Goal: Information Seeking & Learning: Learn about a topic

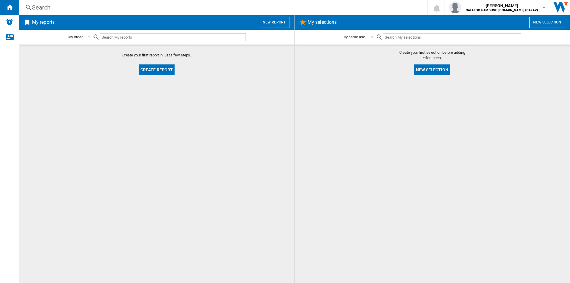
click at [245, 6] on div "Search" at bounding box center [221, 7] width 379 height 8
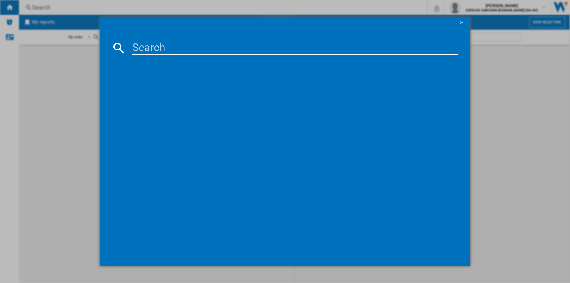
click at [243, 54] on input at bounding box center [295, 48] width 326 height 14
paste input "DW60CG550FSREU"
type input "DW60CG550FSREU"
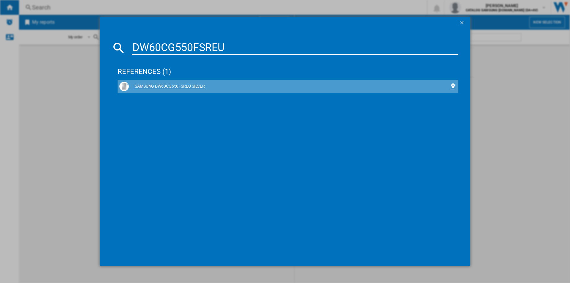
click at [196, 85] on div "SAMSUNG DW60CG550FSREU SILVER" at bounding box center [289, 86] width 320 height 6
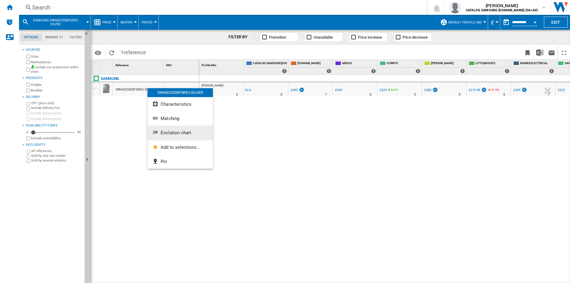
click at [185, 136] on button "Evolution chart" at bounding box center [179, 133] width 65 height 14
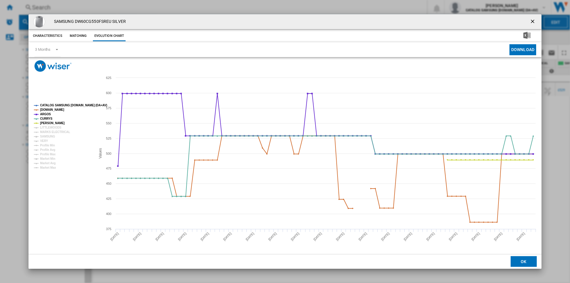
click at [61, 104] on tspan "CATALOG SAMSUNG [DOMAIN_NAME] (DA+AV)" at bounding box center [73, 105] width 67 height 3
click at [54, 108] on tspan "[DOMAIN_NAME]" at bounding box center [52, 109] width 24 height 3
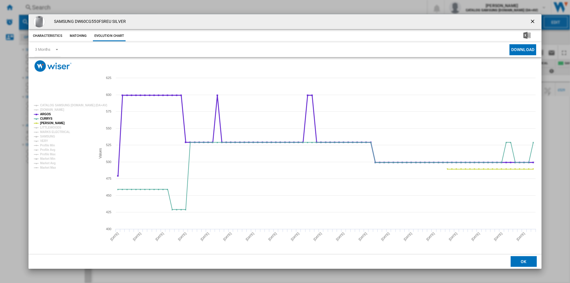
drag, startPoint x: 47, startPoint y: 114, endPoint x: 47, endPoint y: 118, distance: 4.2
click at [47, 115] on tspan "ARGOS" at bounding box center [45, 113] width 11 height 3
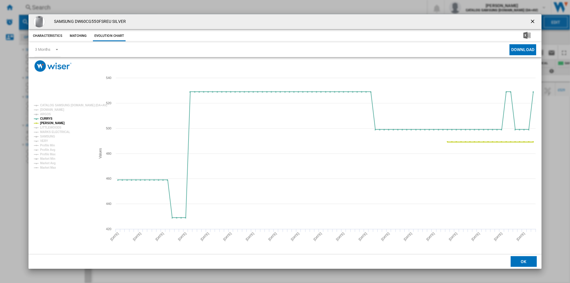
click at [46, 124] on tspan "[PERSON_NAME]" at bounding box center [52, 122] width 25 height 3
click at [533, 23] on ng-md-icon "getI18NText('BUTTONS.CLOSE_DIALOG')" at bounding box center [532, 21] width 7 height 7
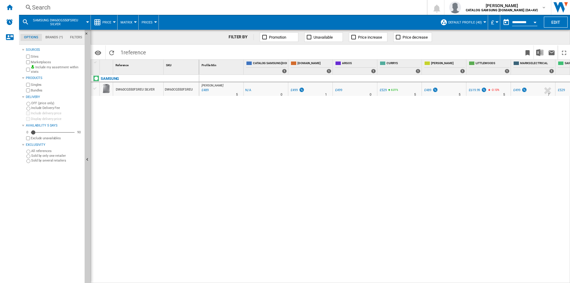
click at [321, 14] on div "Search Search 0 [PERSON_NAME] CATALOG SAMSUNG [DOMAIN_NAME] (DA+AV) CATALOG SAM…" at bounding box center [294, 7] width 551 height 15
click at [319, 12] on div "Search Search 0 [PERSON_NAME] CATALOG SAMSUNG [DOMAIN_NAME] (DA+AV) CATALOG SAM…" at bounding box center [294, 7] width 551 height 15
click at [300, 7] on div "Search" at bounding box center [221, 7] width 379 height 8
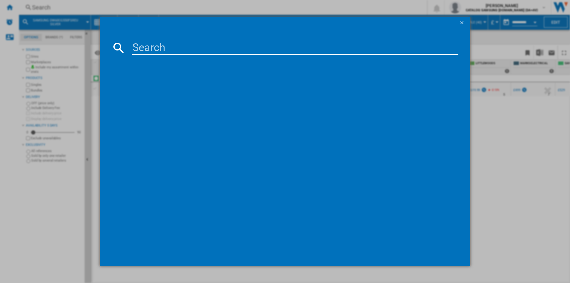
click at [274, 45] on input at bounding box center [295, 48] width 326 height 14
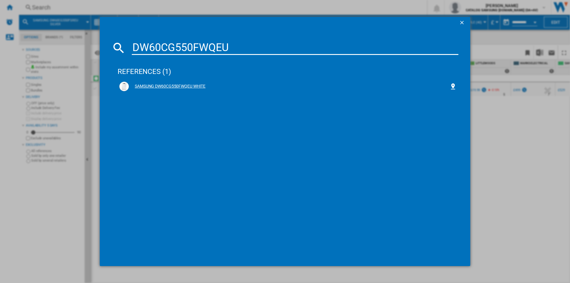
type input "DW60CG550FWQEU"
click at [196, 85] on div "SAMSUNG DW60CG550FWQEU WHITE" at bounding box center [289, 86] width 320 height 6
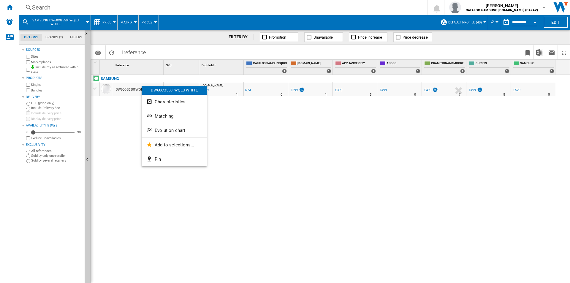
click at [178, 132] on span "Evolution chart" at bounding box center [170, 130] width 31 height 5
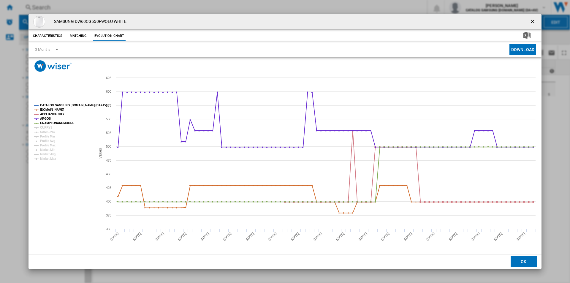
click at [69, 106] on tspan "CATALOG SAMSUNG [DOMAIN_NAME] (DA+AV)" at bounding box center [73, 105] width 67 height 3
click at [57, 110] on tspan "[DOMAIN_NAME]" at bounding box center [52, 109] width 24 height 3
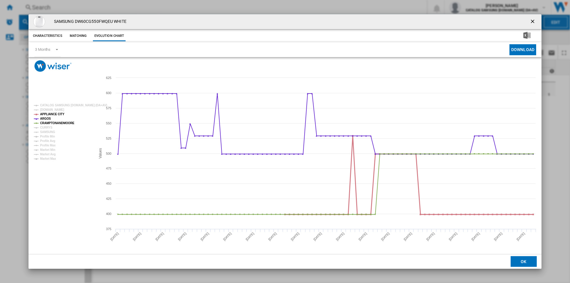
click at [54, 114] on tspan "APPLIANCE CITY" at bounding box center [52, 113] width 24 height 3
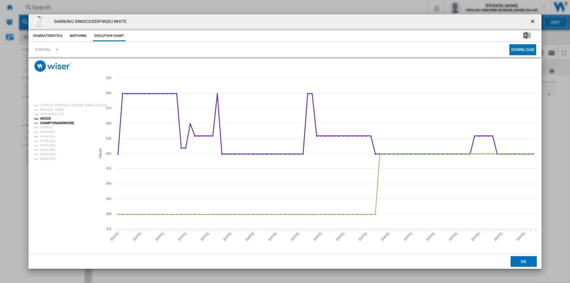
click at [47, 120] on tspan "ARGOS" at bounding box center [45, 118] width 11 height 3
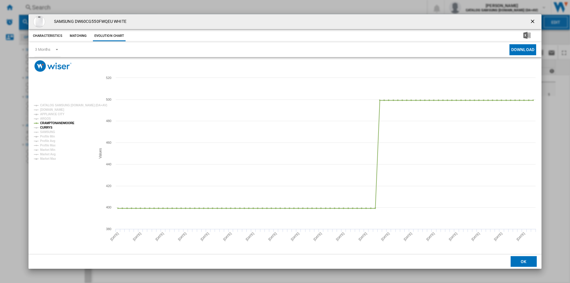
click at [45, 128] on tspan "CURRYS" at bounding box center [46, 127] width 12 height 3
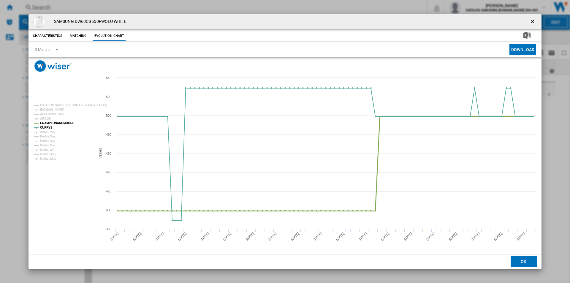
click at [55, 123] on tspan "CRAMPTONANDMOORE" at bounding box center [57, 122] width 34 height 3
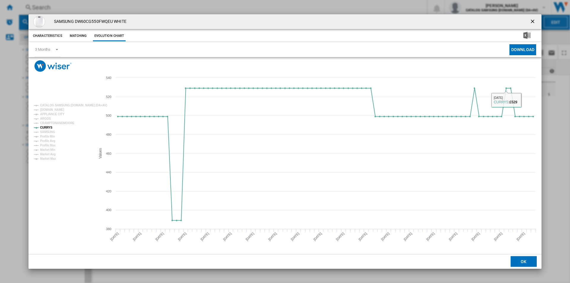
click at [530, 21] on ng-md-icon "getI18NText('BUTTONS.CLOSE_DIALOG')" at bounding box center [532, 21] width 7 height 7
